Goal: Task Accomplishment & Management: Manage account settings

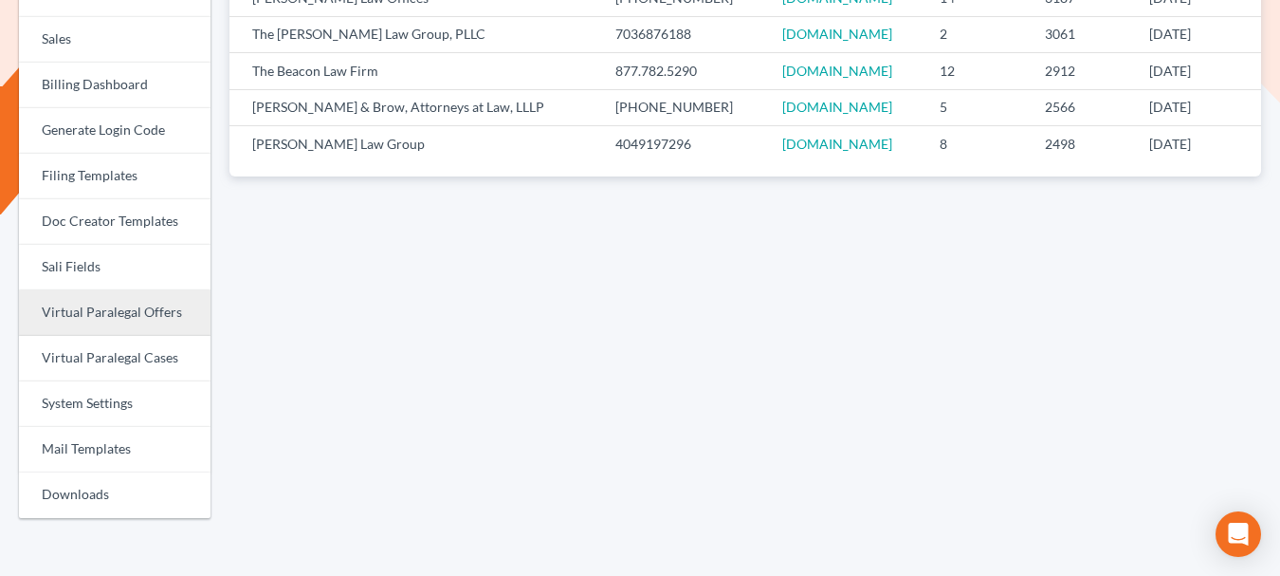
scroll to position [643, 0]
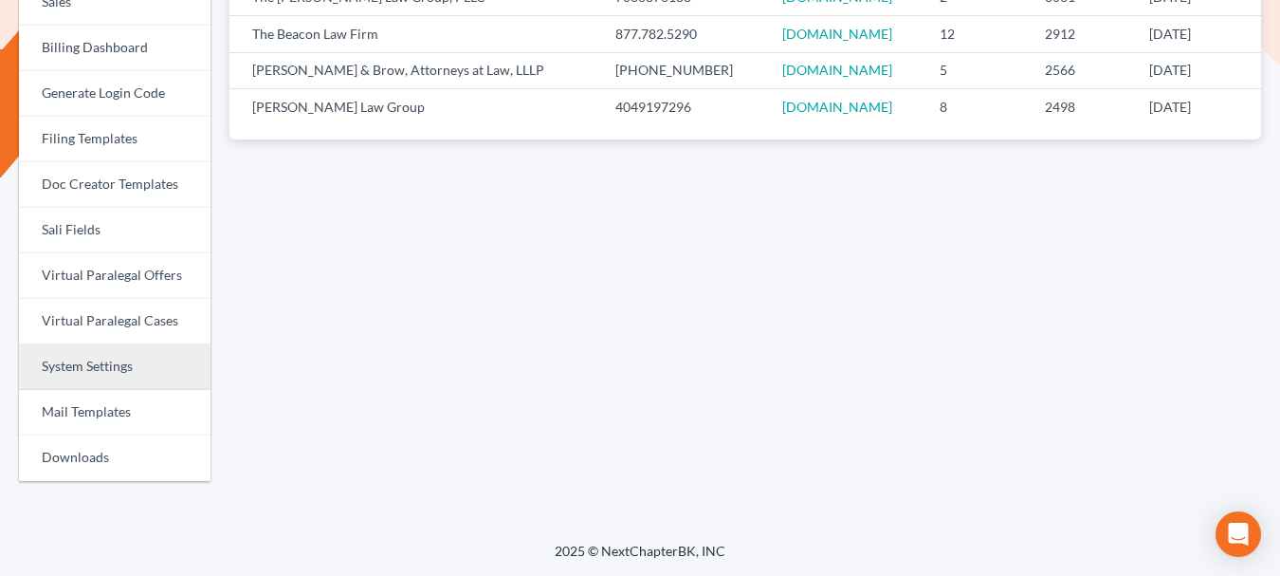
click at [101, 376] on link "System Settings" at bounding box center [115, 367] width 192 height 46
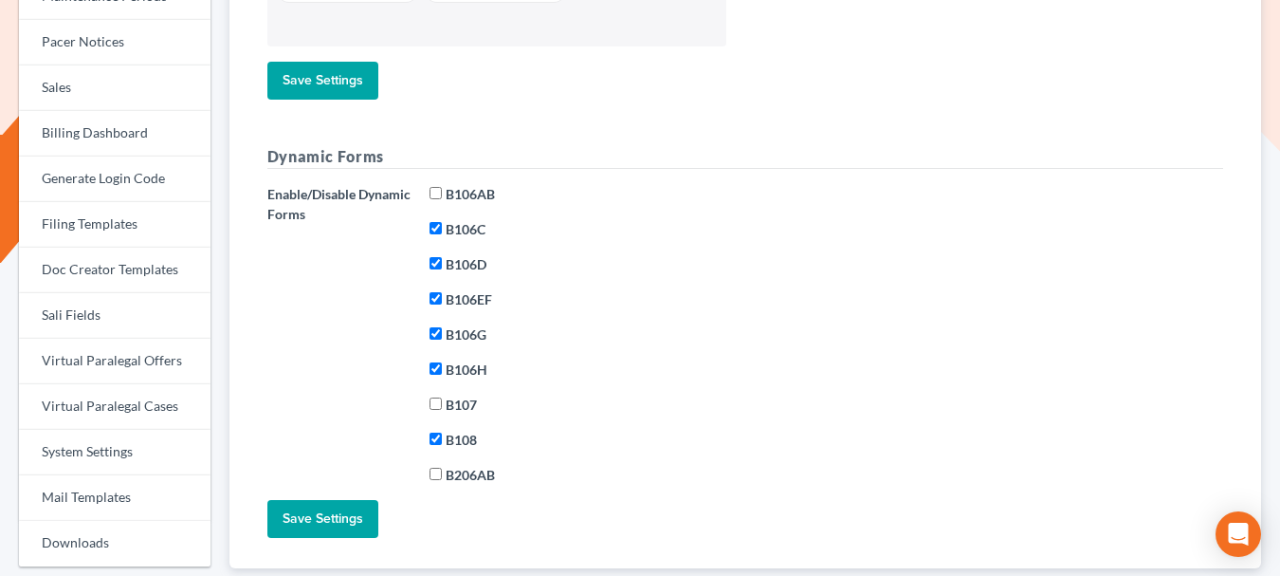
scroll to position [564, 0]
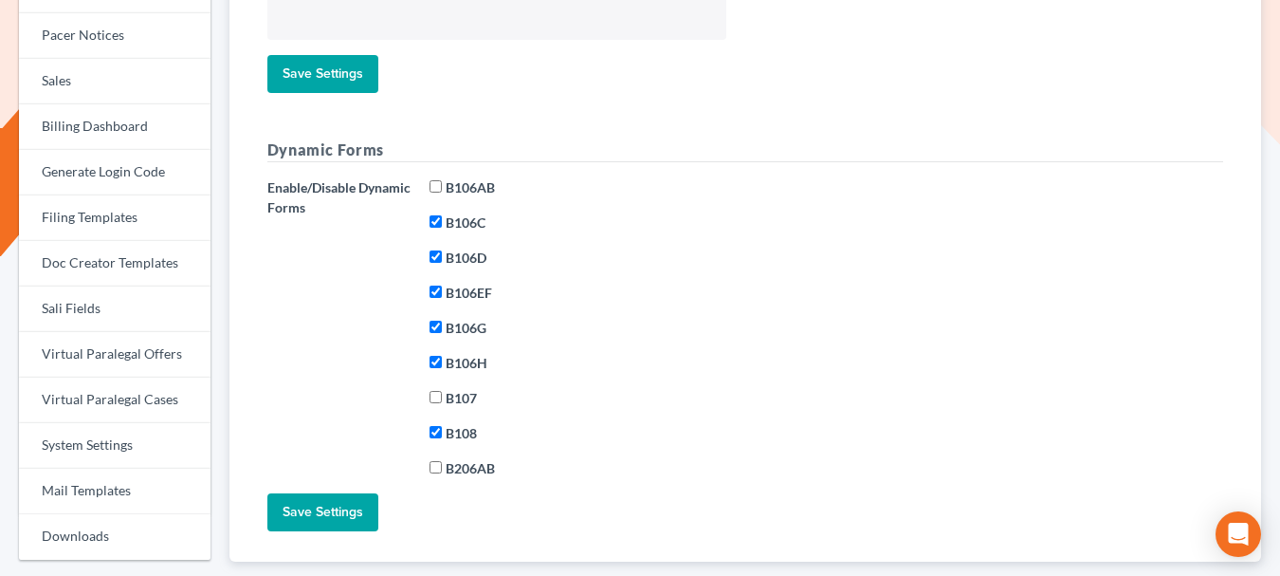
click at [454, 394] on label "B107" at bounding box center [461, 398] width 31 height 20
click at [442, 394] on input "B107" at bounding box center [436, 397] width 12 height 12
checkbox input "true"
click at [338, 509] on input "Save Settings" at bounding box center [322, 512] width 111 height 38
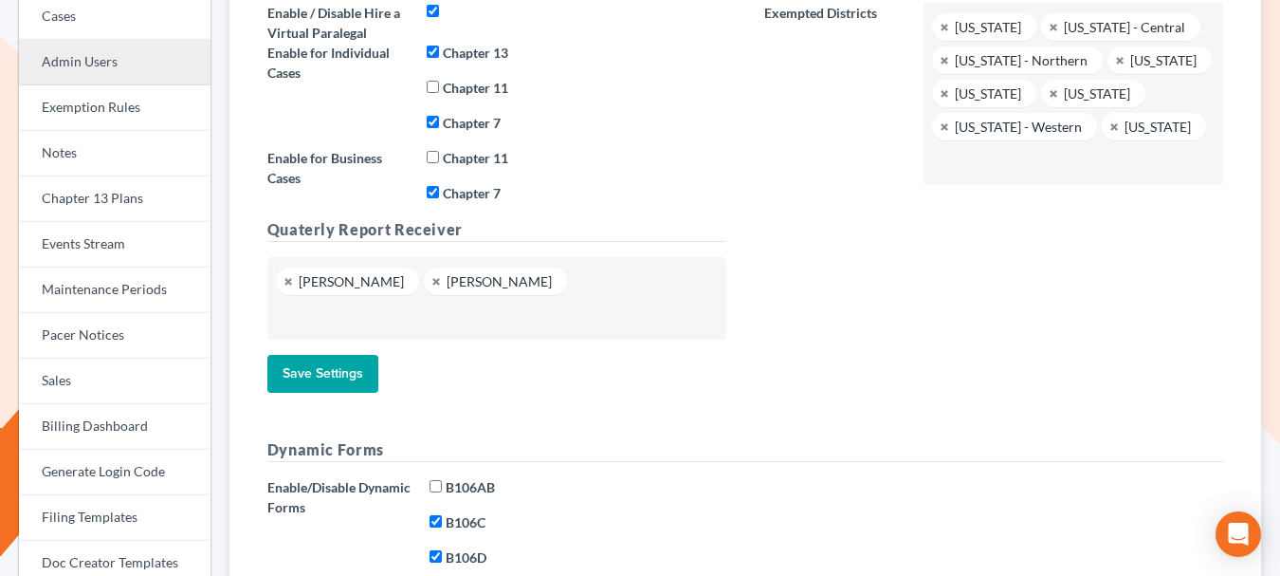
scroll to position [265, 0]
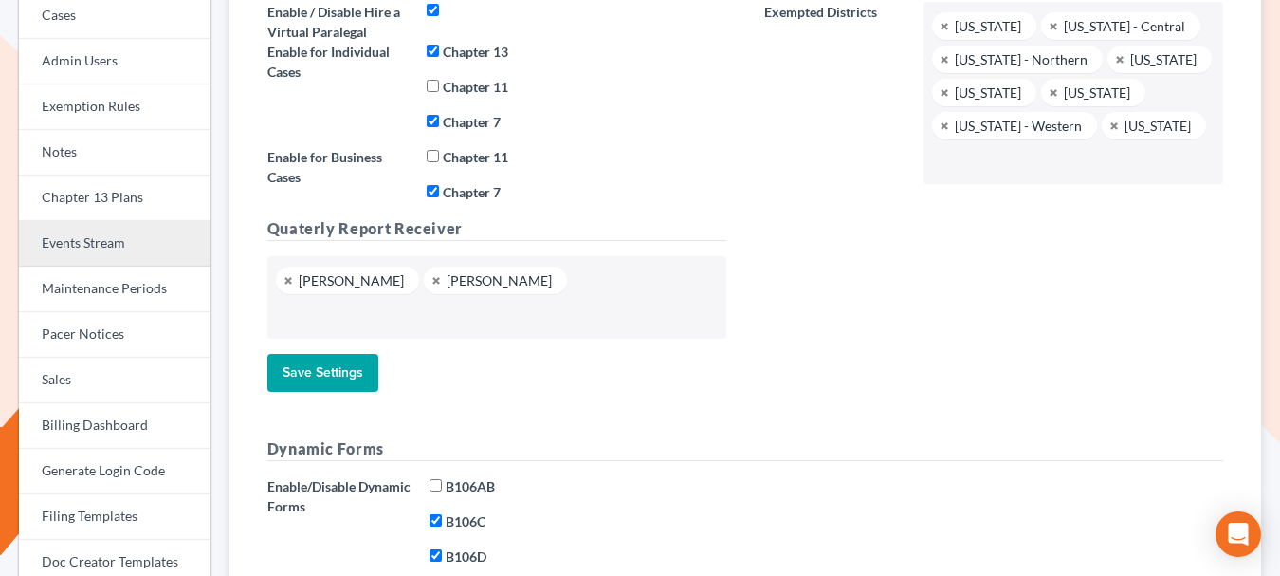
click at [104, 247] on link "Events Stream" at bounding box center [115, 244] width 192 height 46
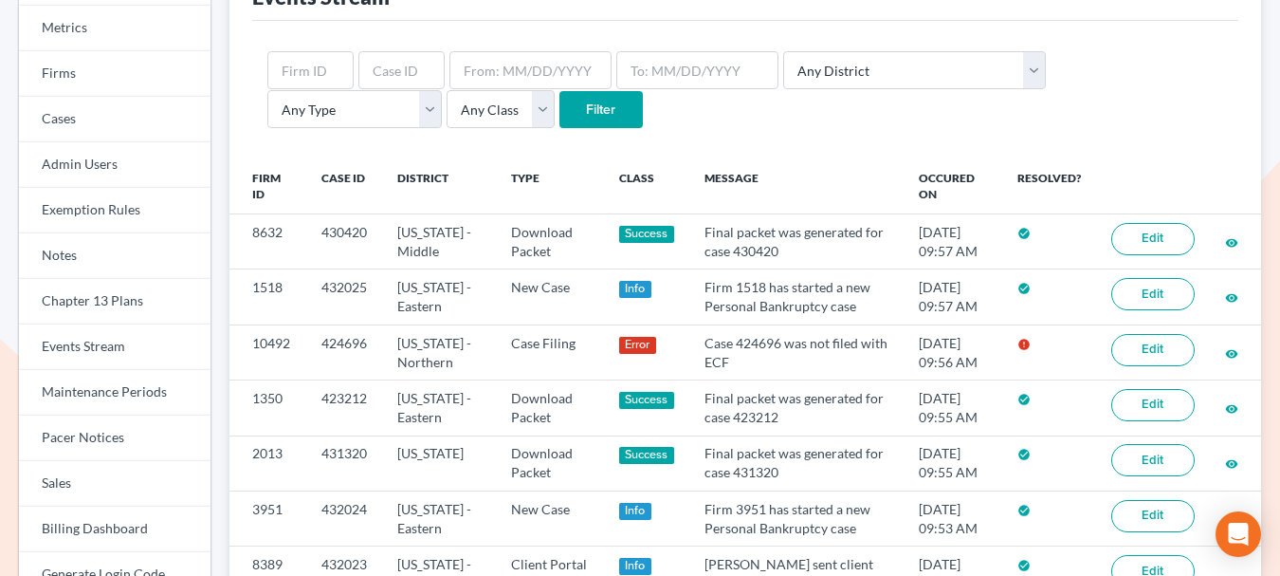
scroll to position [289, 0]
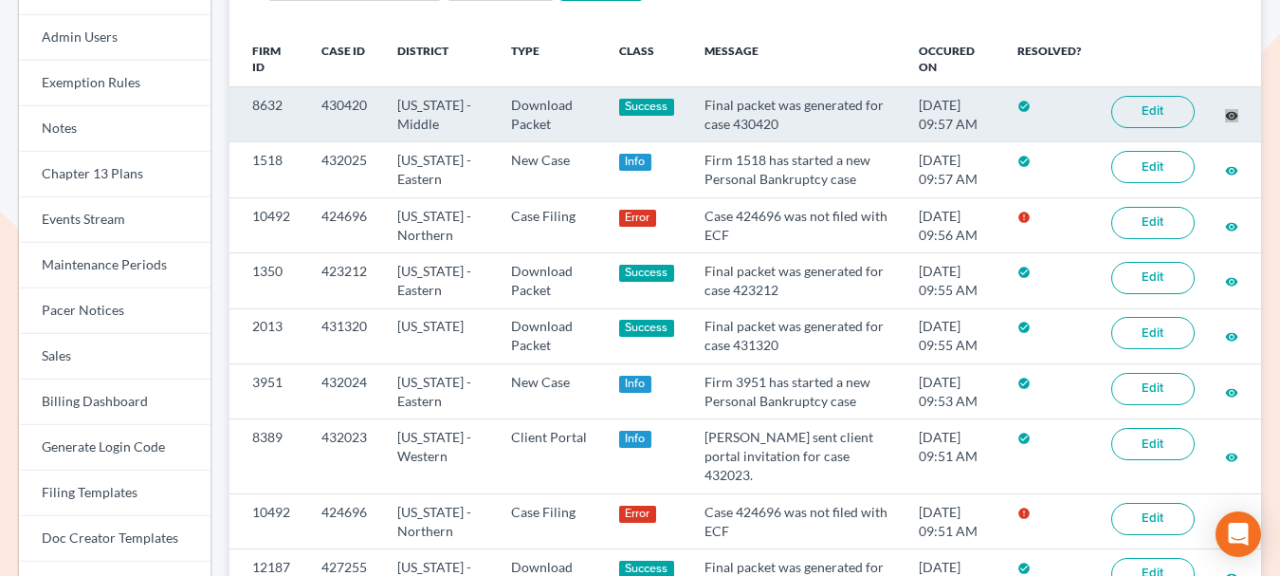
click at [563, 114] on td "Download Packet" at bounding box center [550, 114] width 108 height 55
click at [556, 118] on td "Download Packet" at bounding box center [550, 114] width 108 height 55
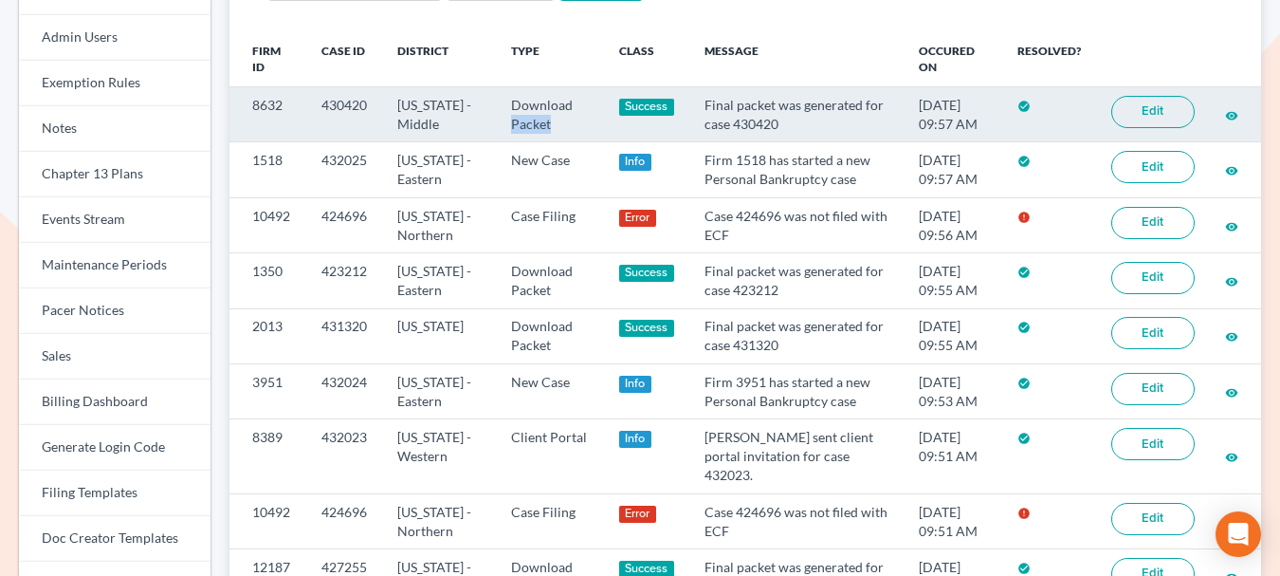
click at [556, 118] on td "Download Packet" at bounding box center [550, 114] width 108 height 55
click at [460, 98] on td "[US_STATE] - Middle" at bounding box center [439, 114] width 114 height 55
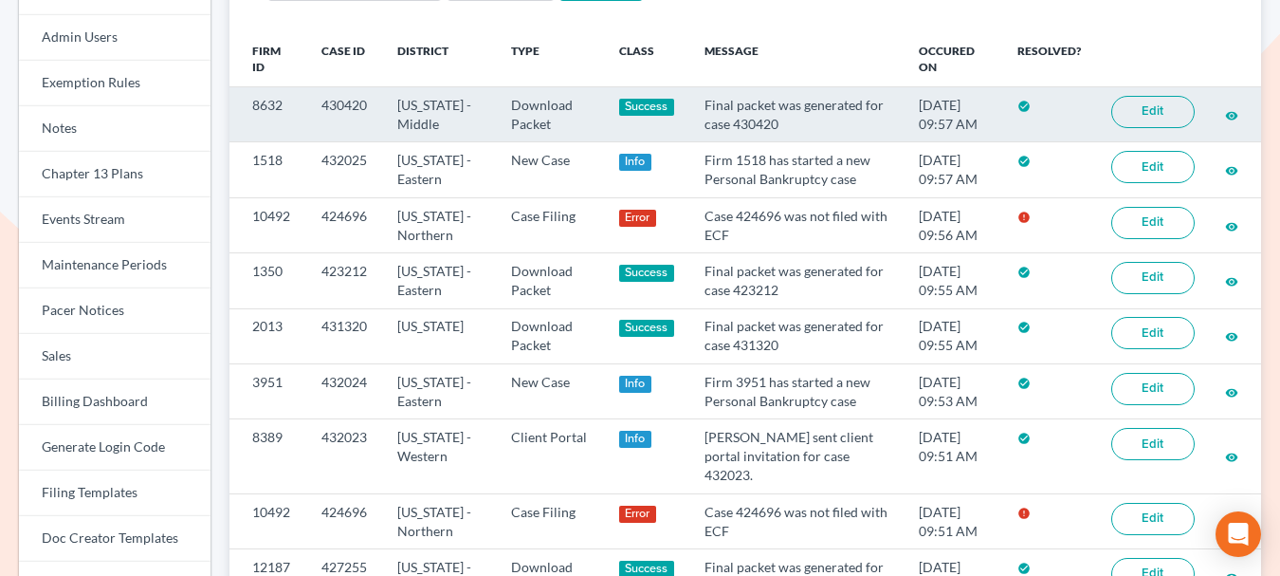
click at [550, 113] on td "Download Packet" at bounding box center [550, 114] width 108 height 55
click at [324, 103] on td "430420" at bounding box center [344, 114] width 76 height 55
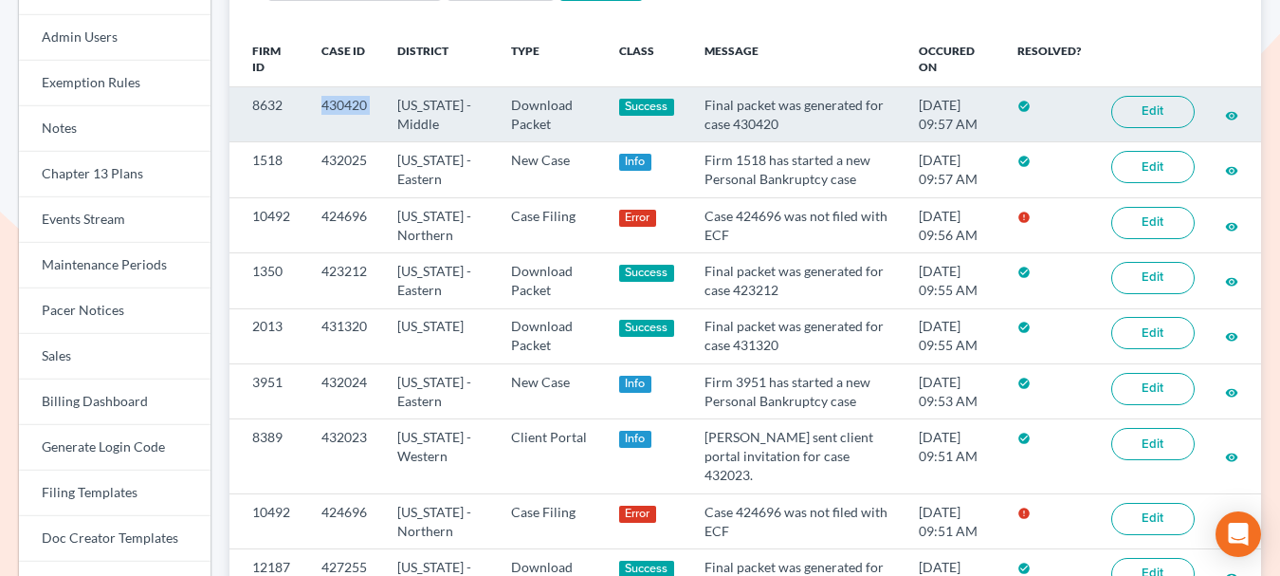
click at [324, 103] on td "430420" at bounding box center [344, 114] width 76 height 55
click at [400, 121] on td "Florida - Middle" at bounding box center [439, 114] width 114 height 55
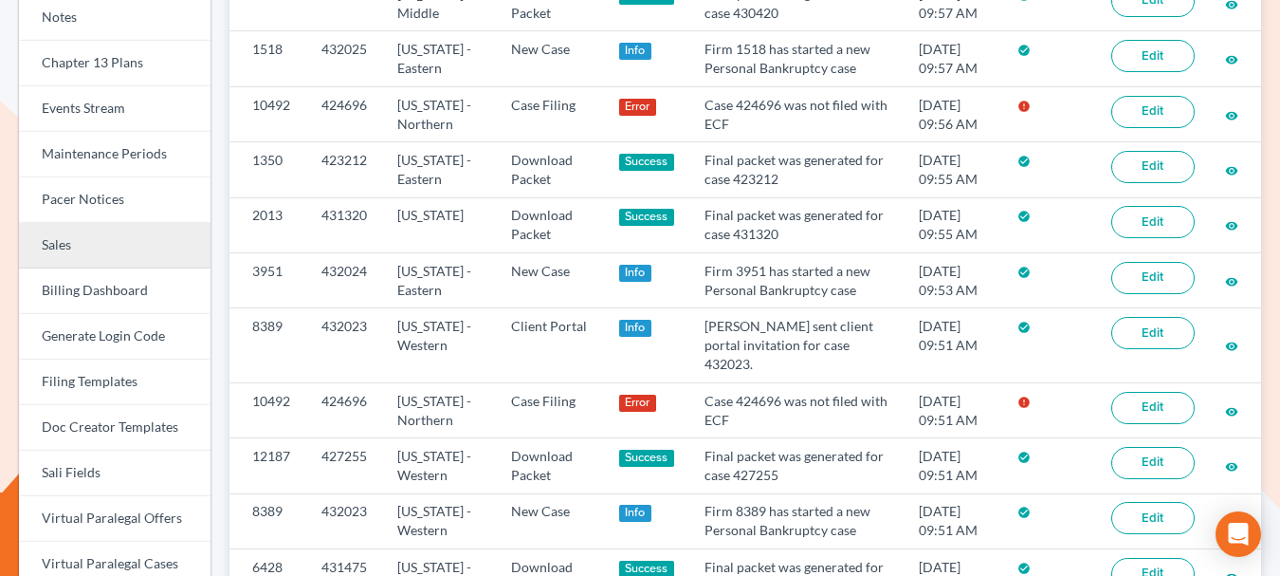
scroll to position [415, 0]
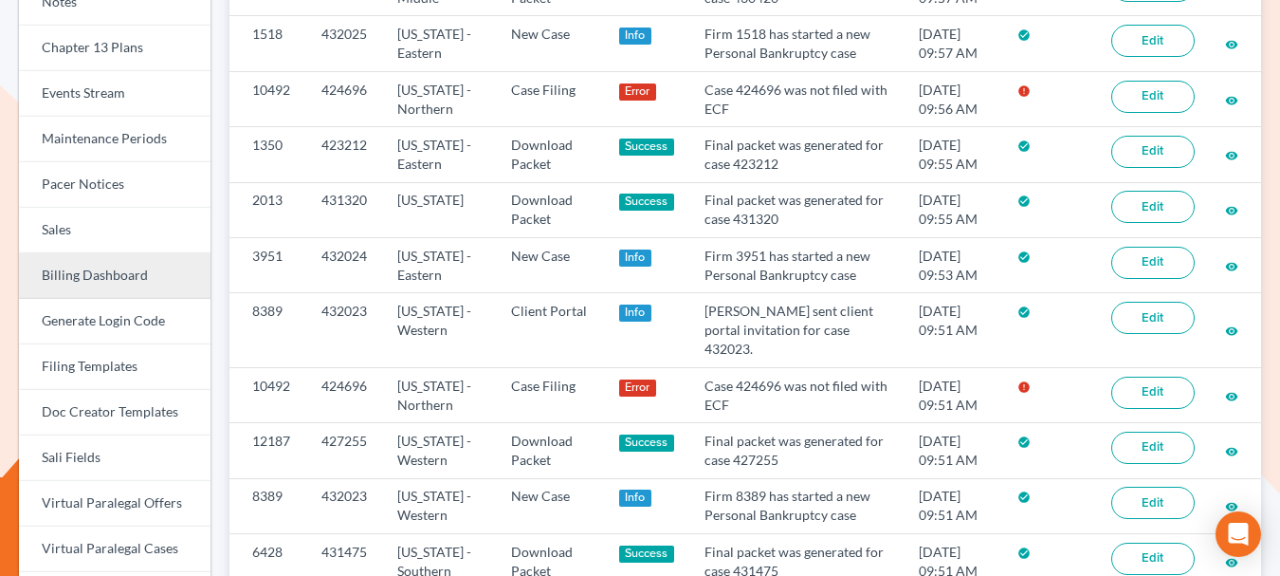
click at [121, 283] on link "Billing Dashboard" at bounding box center [115, 276] width 192 height 46
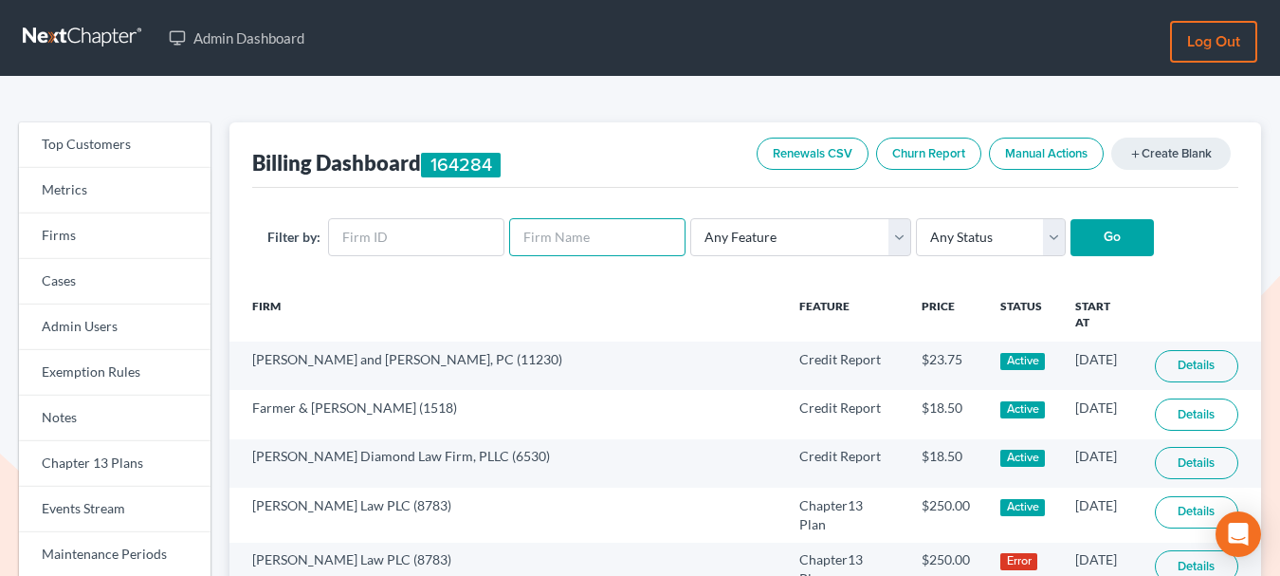
click at [568, 242] on input "text" at bounding box center [597, 237] width 176 height 38
type input "holland"
click at [1070, 219] on input "Go" at bounding box center [1111, 238] width 83 height 38
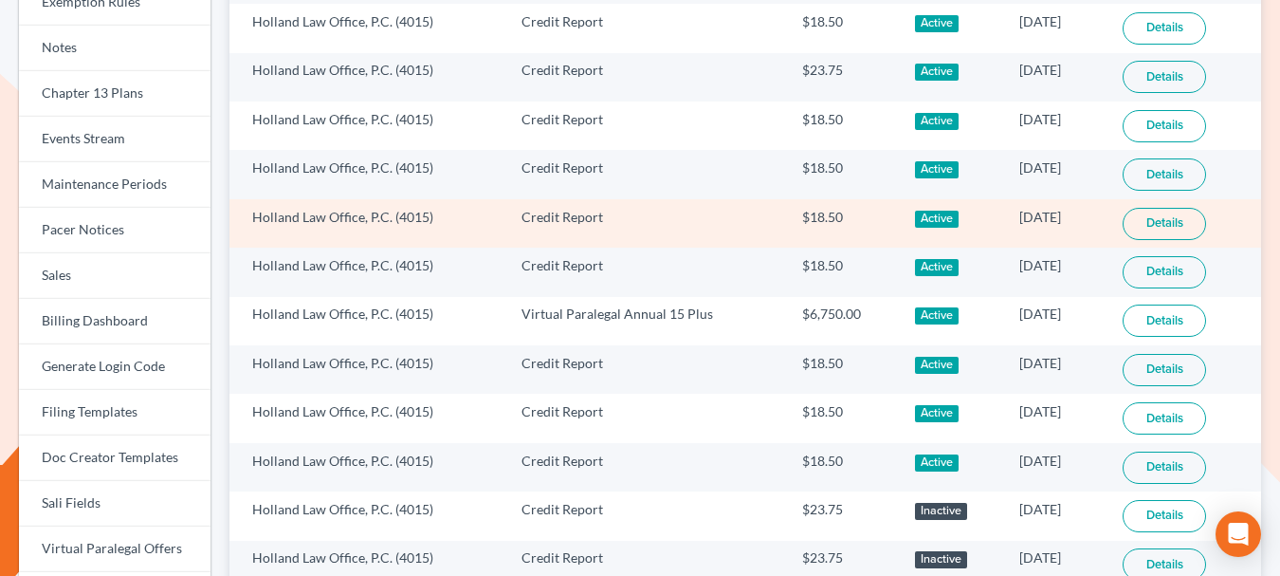
scroll to position [371, 0]
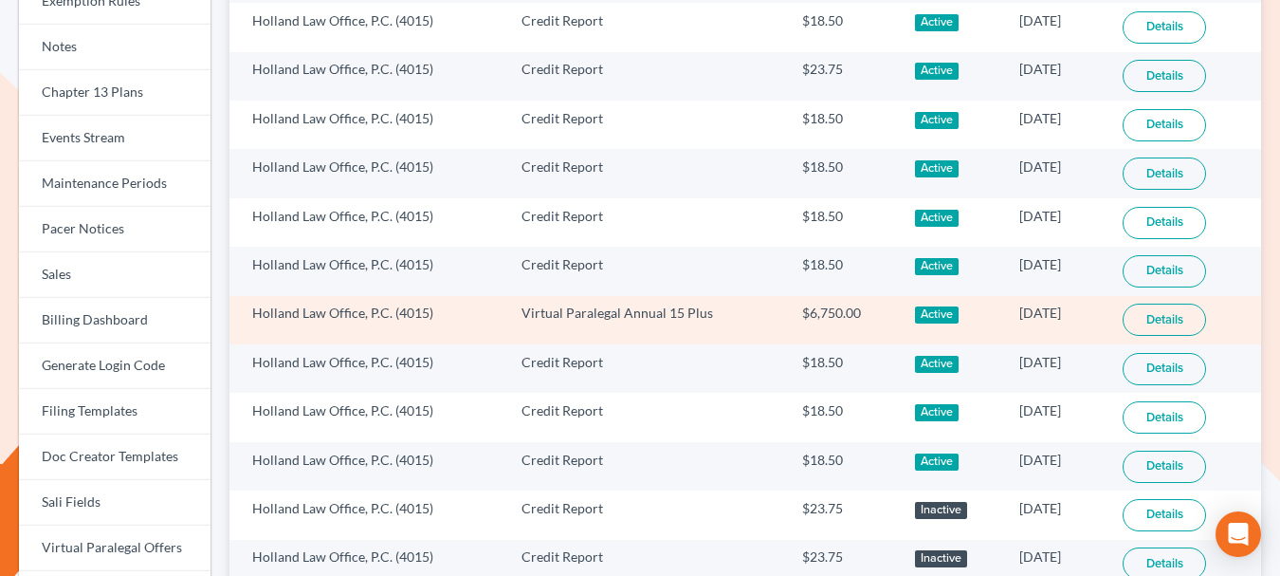
click at [1143, 323] on link "Details" at bounding box center [1164, 319] width 83 height 32
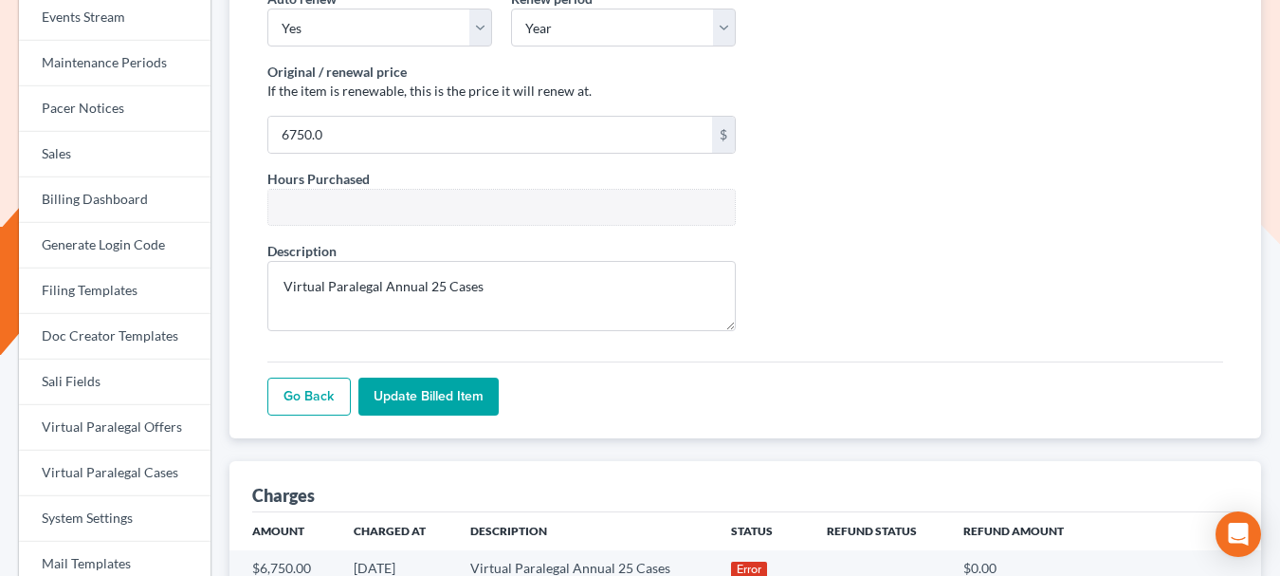
scroll to position [774, 0]
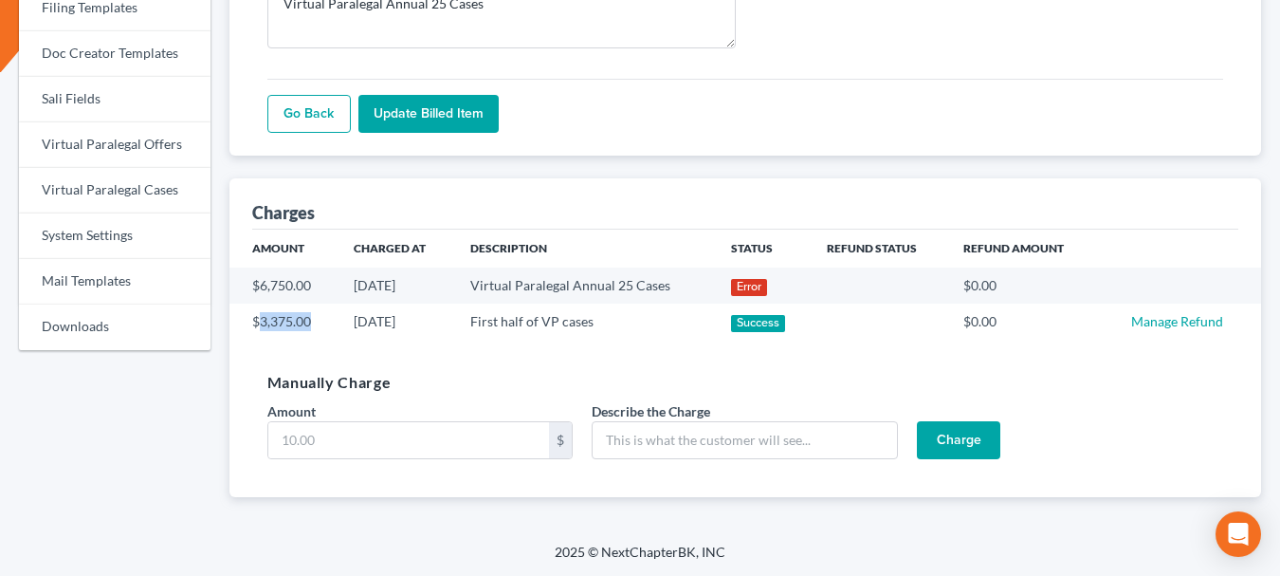
drag, startPoint x: 261, startPoint y: 321, endPoint x: 313, endPoint y: 322, distance: 52.2
click at [313, 322] on td "$3,375.00" at bounding box center [284, 321] width 110 height 36
copy td "3,375.00"
click at [339, 443] on input "Amount" at bounding box center [409, 440] width 282 height 36
paste input "3,375.00"
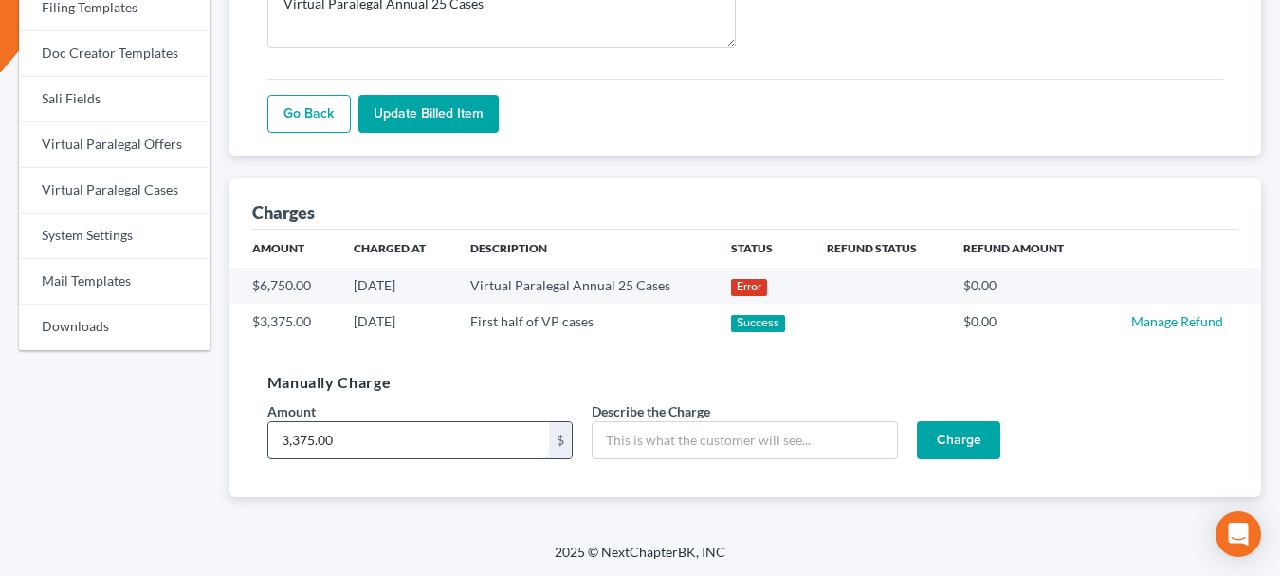
click at [297, 438] on input "3,375.00" at bounding box center [409, 440] width 282 height 36
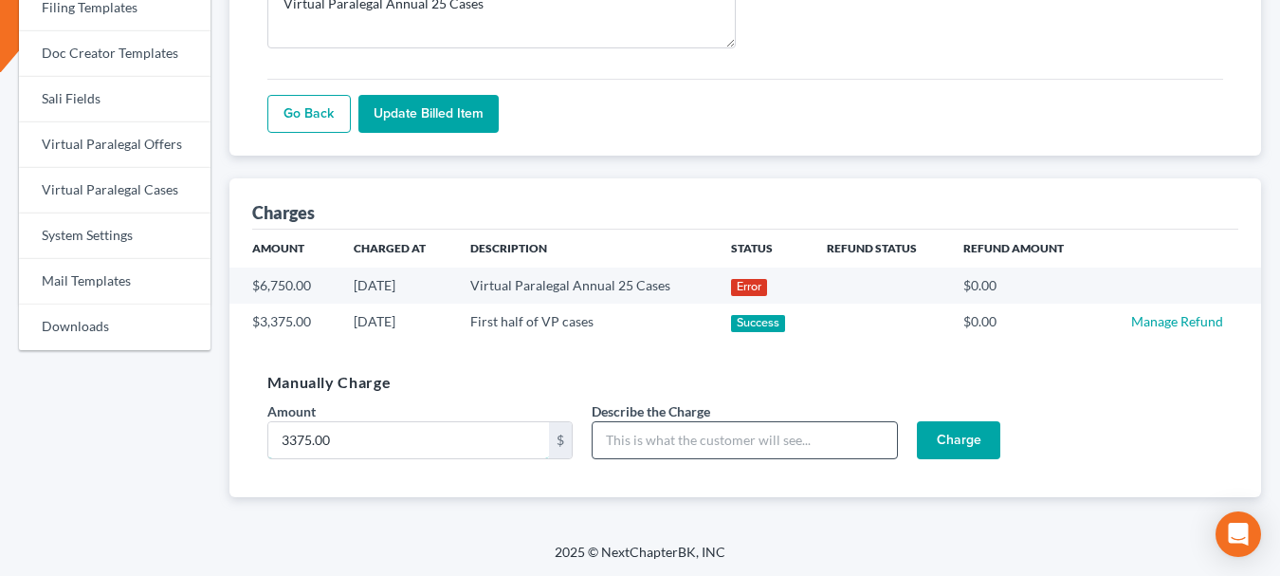
type input "3375.00"
click at [723, 444] on input "Describe the Charge" at bounding box center [745, 440] width 306 height 38
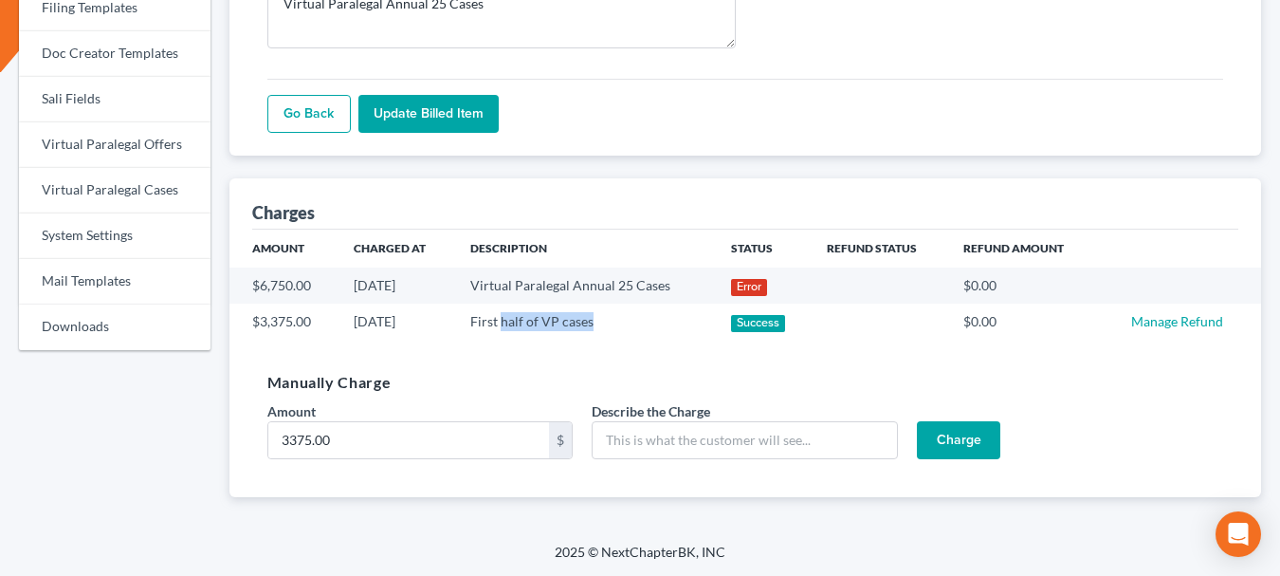
drag, startPoint x: 502, startPoint y: 320, endPoint x: 599, endPoint y: 321, distance: 97.7
click at [599, 321] on td "First half of VP cases" at bounding box center [585, 321] width 261 height 36
copy td "half of VP cases"
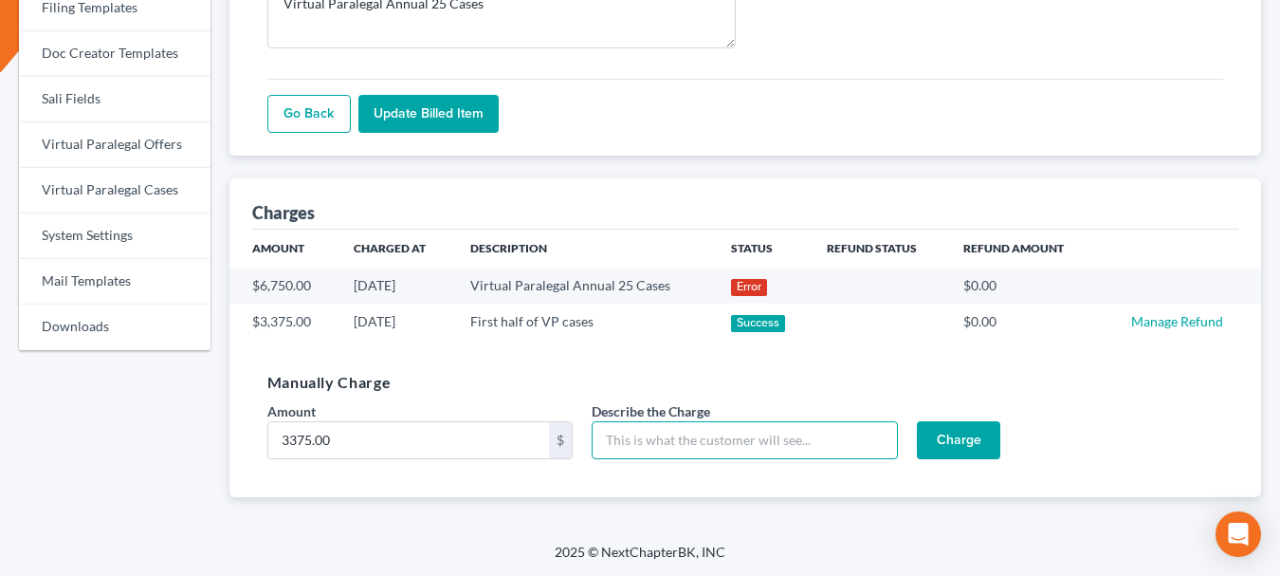
click at [623, 439] on input "Describe the Charge" at bounding box center [745, 440] width 306 height 38
paste input "half of VP cases"
type input "Second half of VP cases"
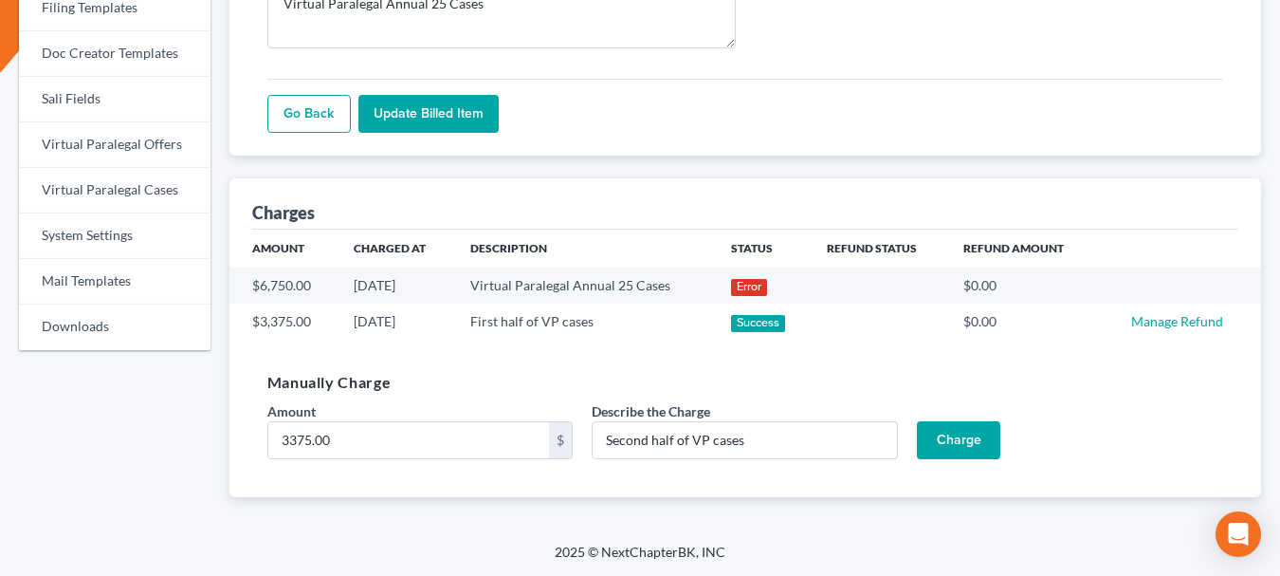
click at [780, 378] on h5 "Manually Charge" at bounding box center [745, 382] width 956 height 23
click at [411, 441] on input "3375.00" at bounding box center [409, 440] width 282 height 36
type input "3375"
click at [716, 443] on input "Second half of VP cases" at bounding box center [745, 440] width 306 height 38
click at [791, 449] on input "Second half of VP cases" at bounding box center [745, 440] width 306 height 38
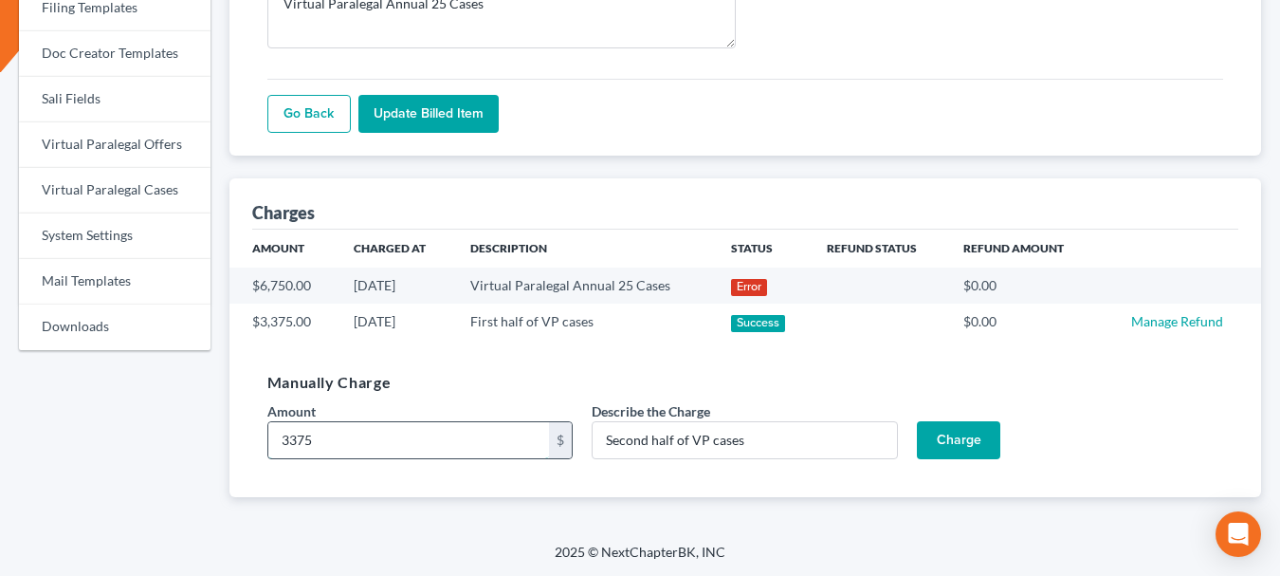
click at [495, 451] on input "3375" at bounding box center [409, 440] width 282 height 36
click at [972, 442] on input "Charge" at bounding box center [958, 440] width 83 height 38
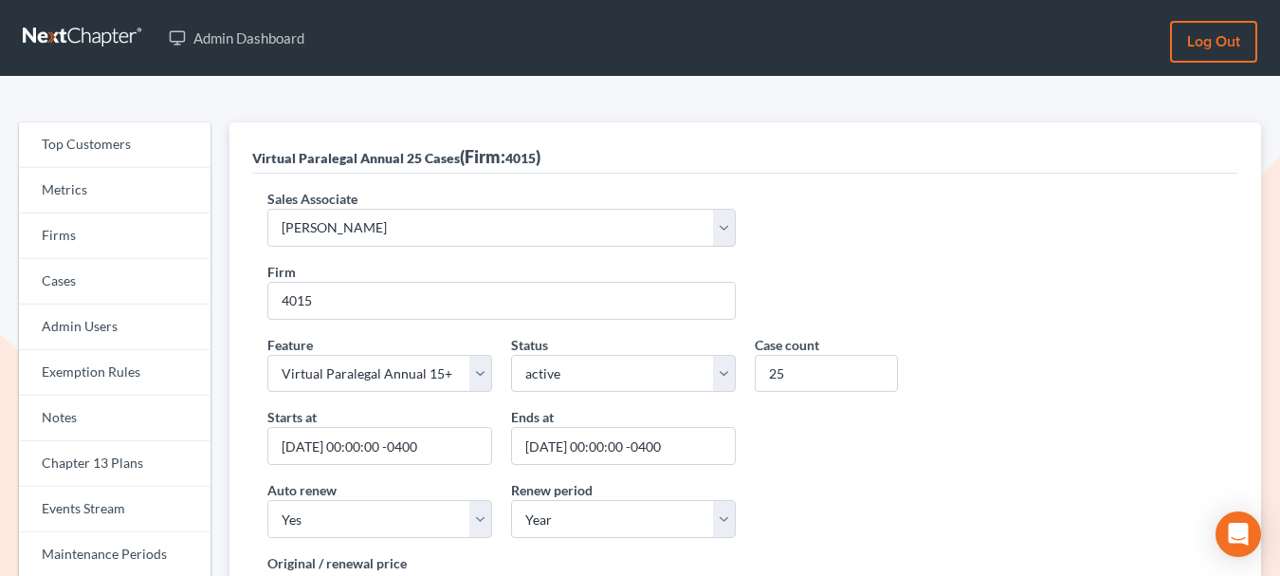
click at [475, 157] on div "Virtual Paralegal Annual 25 Cases (Firm: 4015 )" at bounding box center [396, 156] width 288 height 23
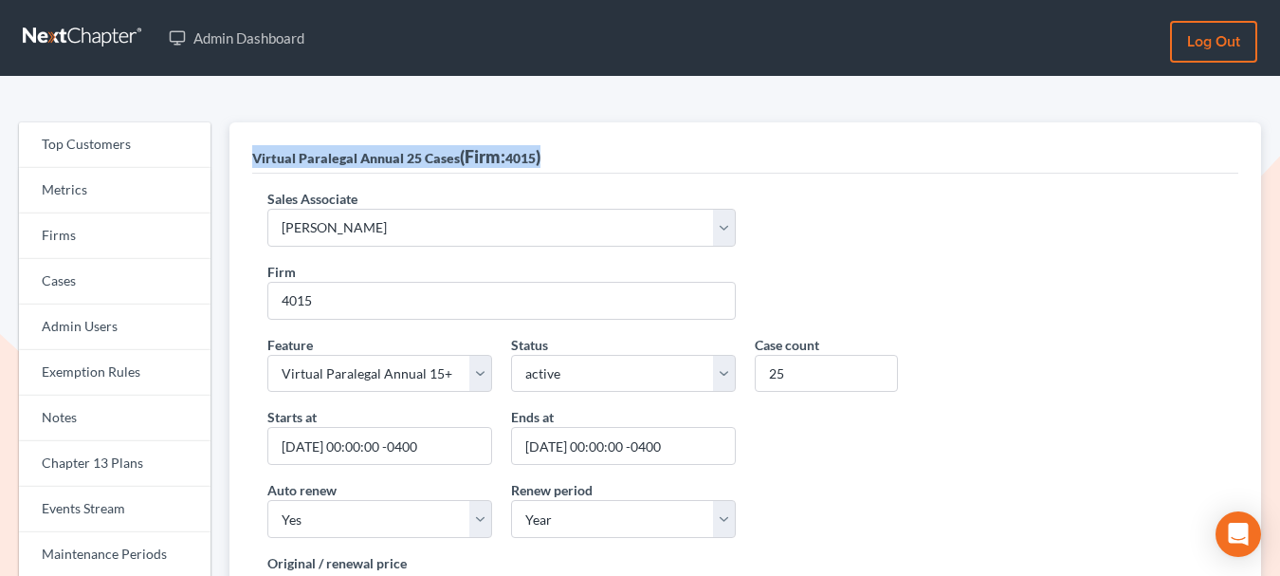
click at [475, 157] on div "Virtual Paralegal Annual 25 Cases (Firm: 4015 )" at bounding box center [396, 156] width 288 height 23
click at [497, 158] on div "Virtual Paralegal Annual 25 Cases (Firm: 4015 )" at bounding box center [396, 156] width 288 height 23
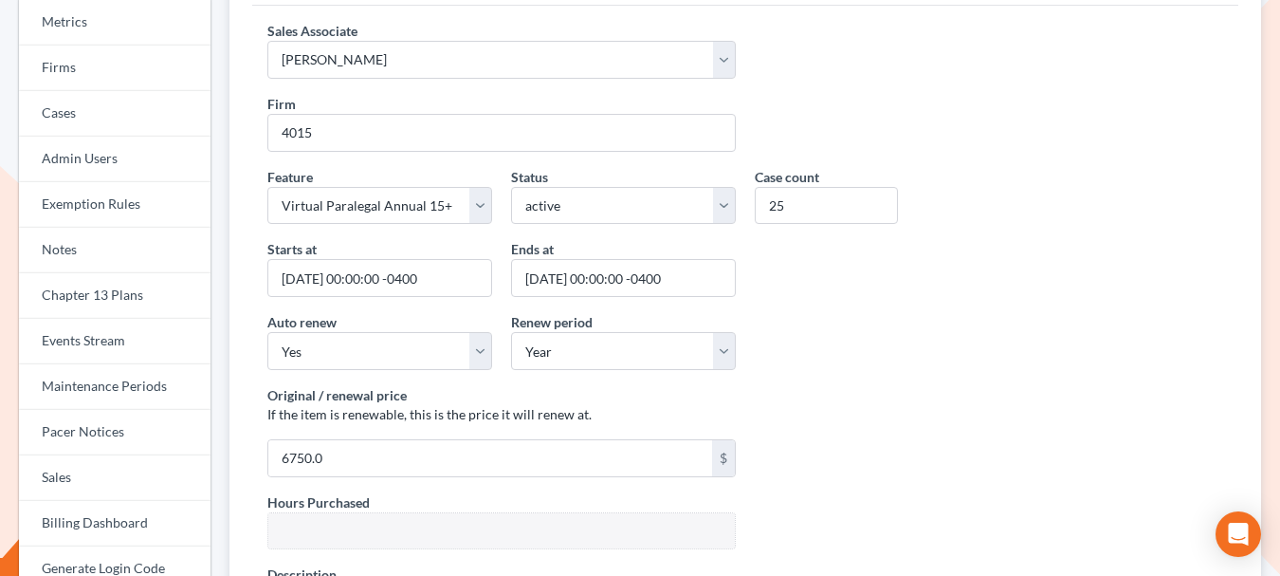
scroll to position [241, 0]
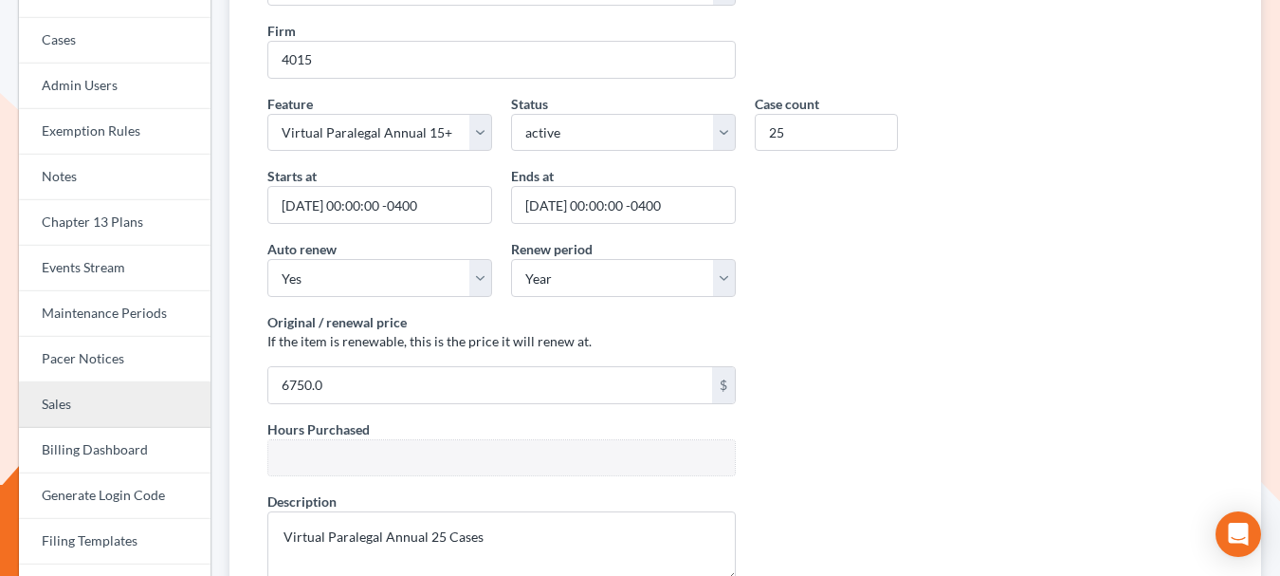
click at [99, 395] on link "Sales" at bounding box center [115, 405] width 192 height 46
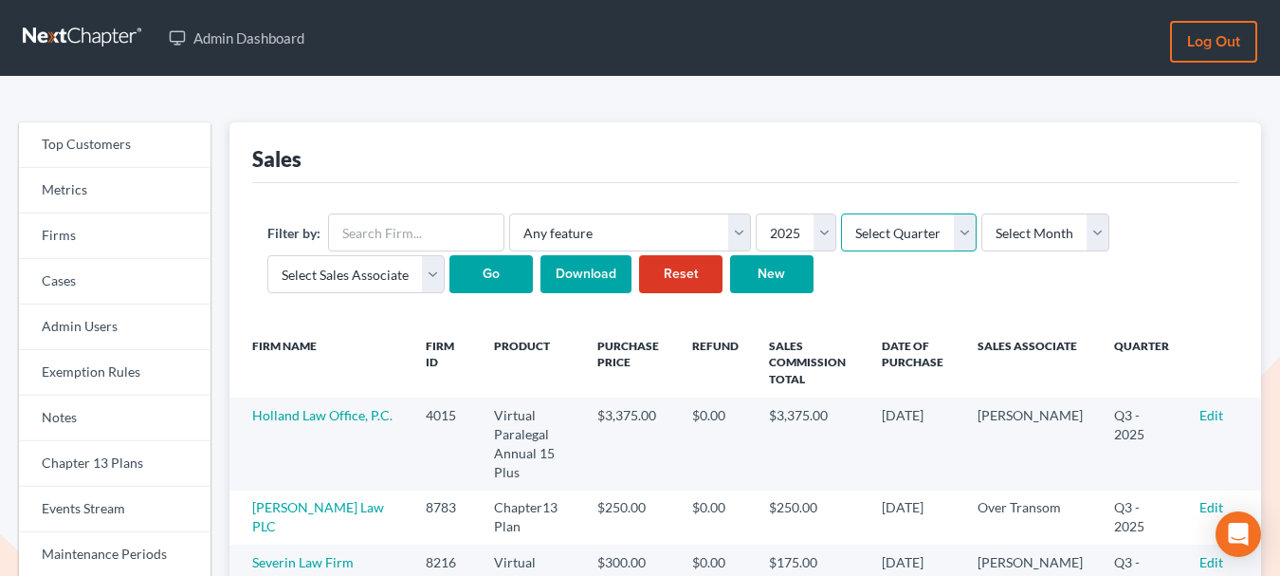
click at [908, 231] on select "Select Quarter Q1 Q2 Q3 Q4" at bounding box center [909, 232] width 136 height 38
click at [1002, 237] on select "Select Month January February March April May June July August September Octobe…" at bounding box center [1045, 232] width 128 height 38
select select "8"
click at [981, 213] on select "Select Month January February March April May June July August September Octobe…" at bounding box center [1045, 232] width 128 height 38
click at [484, 274] on input "Go" at bounding box center [490, 274] width 83 height 38
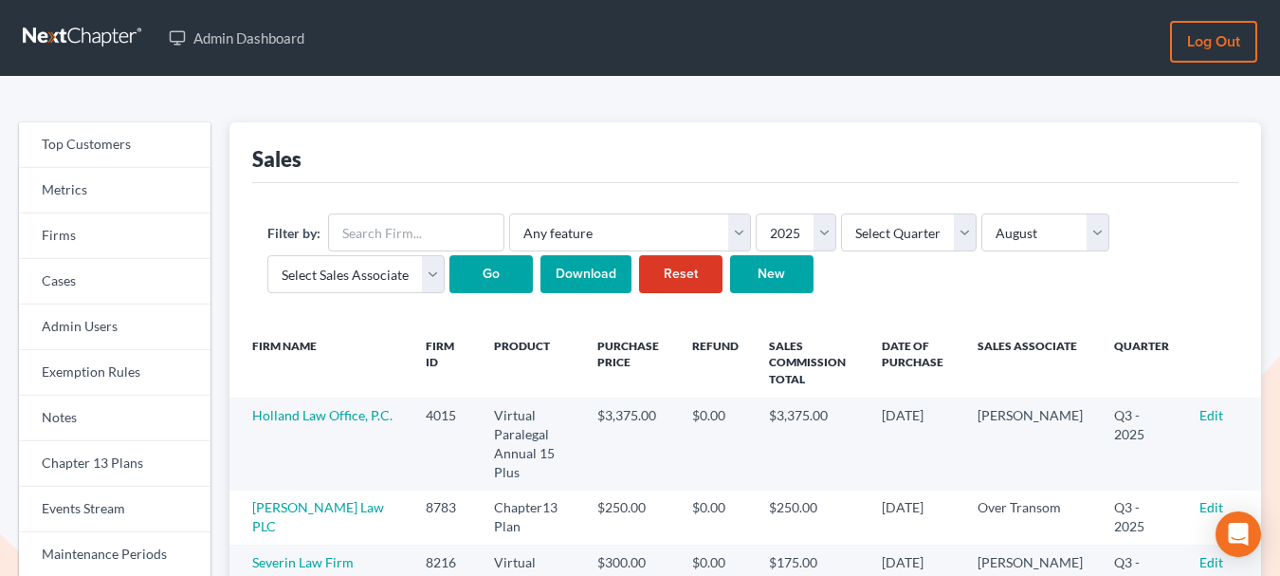
click at [589, 272] on input "Download" at bounding box center [585, 274] width 91 height 38
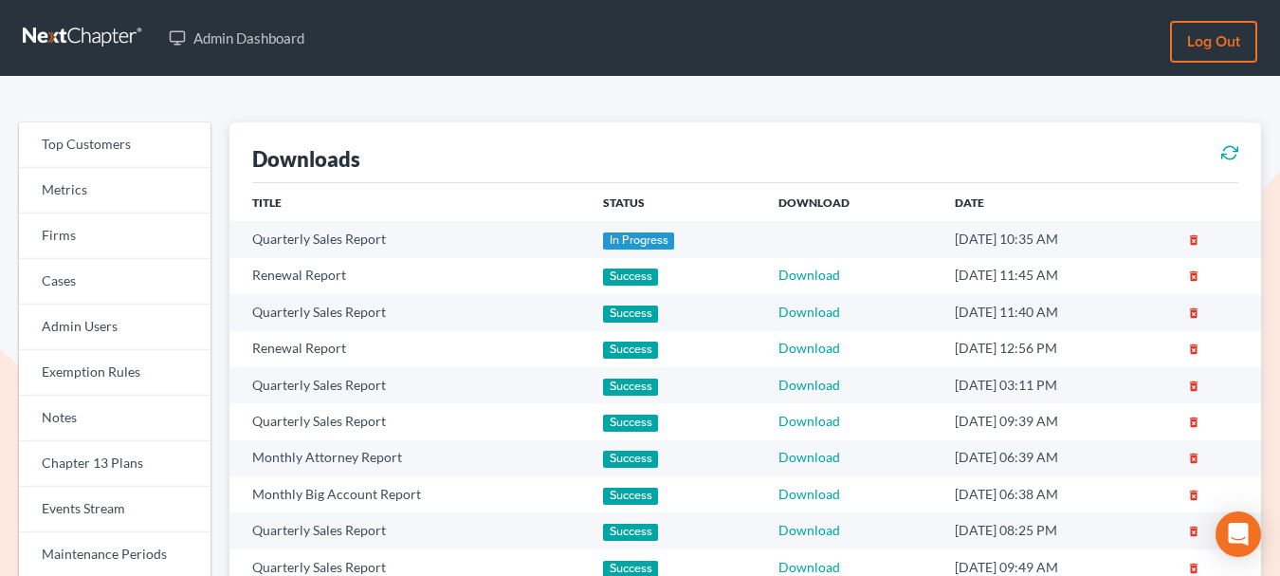
click at [1229, 154] on icon at bounding box center [1229, 152] width 17 height 23
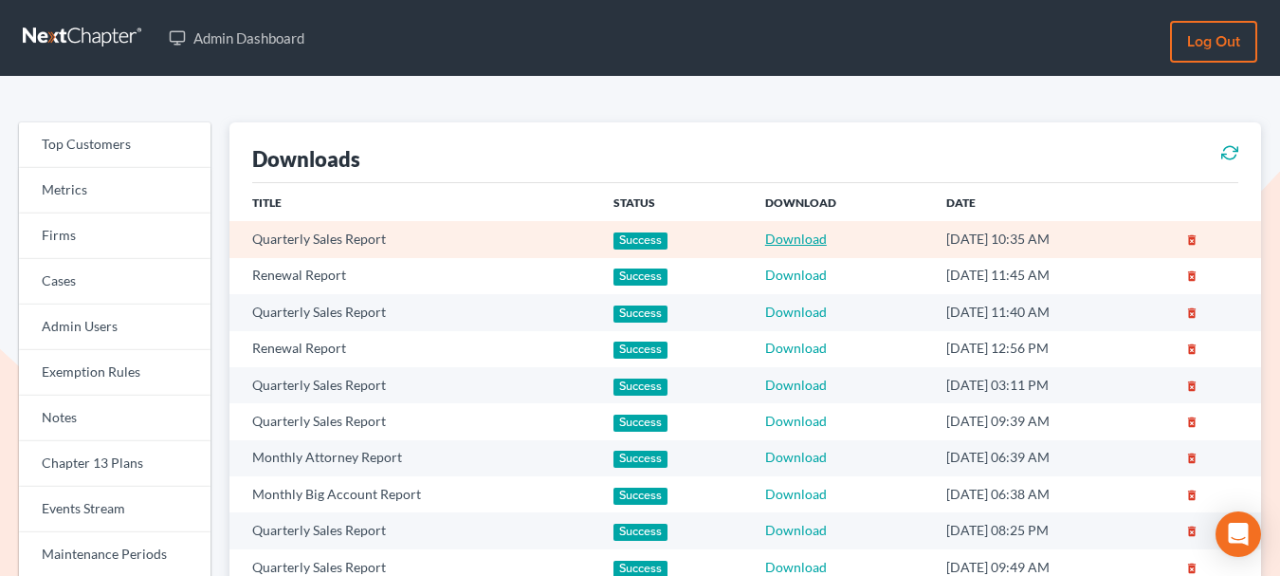
click at [782, 239] on link "Download" at bounding box center [796, 238] width 62 height 16
